Goal: Task Accomplishment & Management: Manage account settings

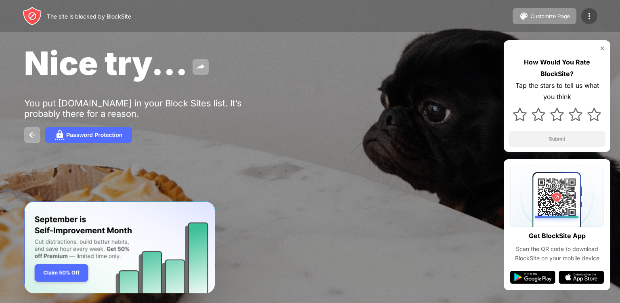
click at [589, 13] on img at bounding box center [589, 16] width 10 height 10
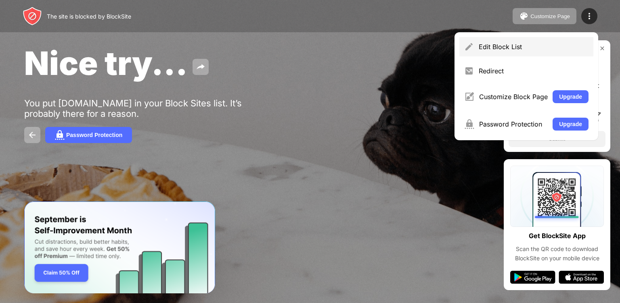
click at [521, 46] on div "Edit Block List" at bounding box center [534, 47] width 110 height 8
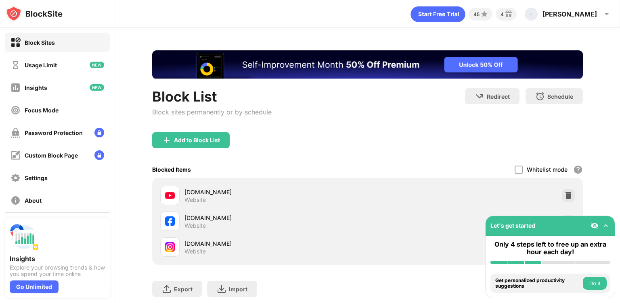
scroll to position [53, 0]
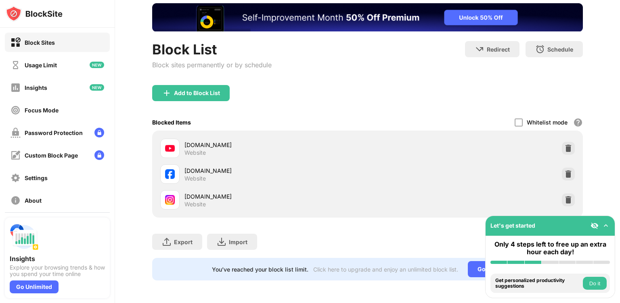
click at [562, 194] on div at bounding box center [568, 200] width 13 height 13
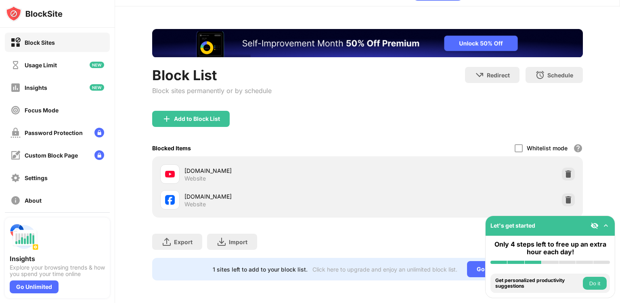
scroll to position [0, 0]
click at [203, 122] on div "Add to Block List" at bounding box center [367, 125] width 431 height 29
click at [205, 119] on div "Add to Block List" at bounding box center [190, 119] width 77 height 16
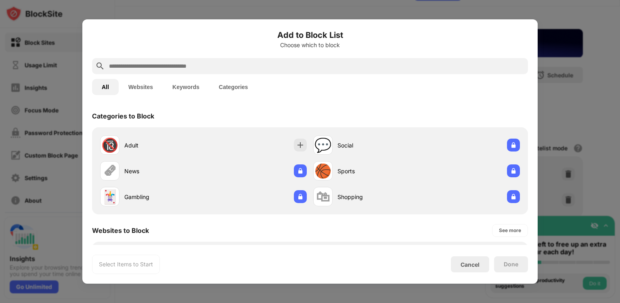
click at [262, 72] on div at bounding box center [310, 66] width 436 height 16
click at [264, 69] on input "text" at bounding box center [316, 66] width 416 height 10
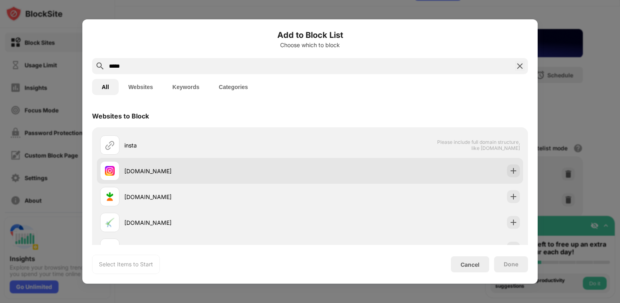
type input "*****"
click at [228, 172] on div "[DOMAIN_NAME]" at bounding box center [217, 171] width 186 height 8
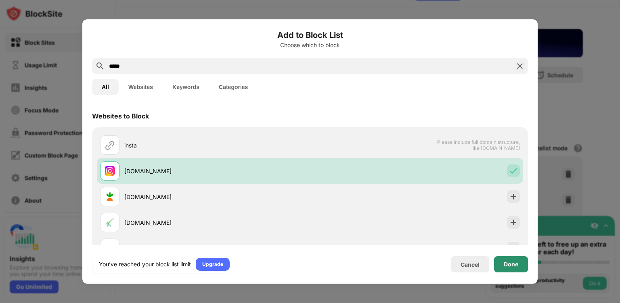
click at [499, 264] on div "Done" at bounding box center [511, 265] width 34 height 16
